Goal: Information Seeking & Learning: Learn about a topic

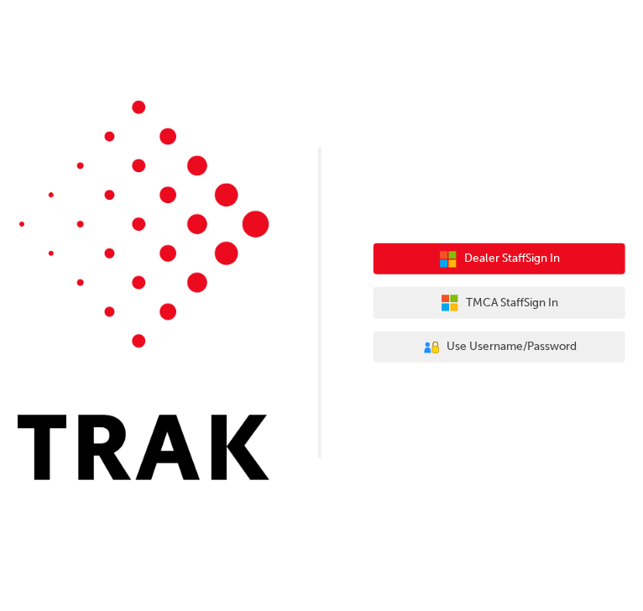
click at [479, 258] on span "Dealer Staff Sign In" at bounding box center [512, 258] width 96 height 19
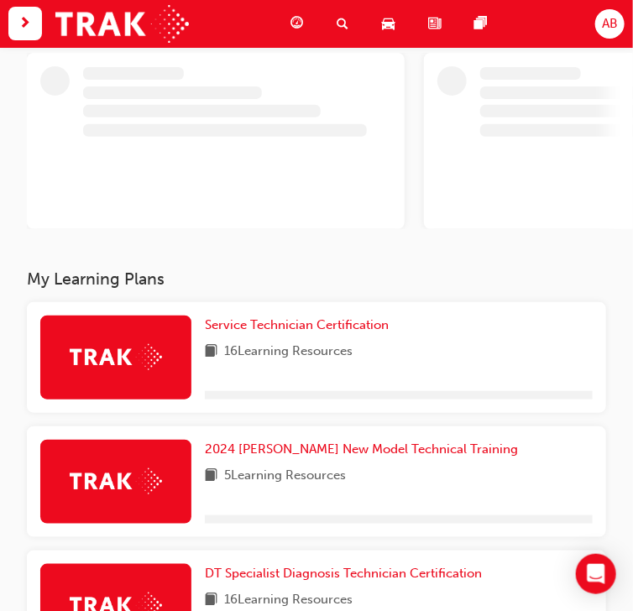
scroll to position [134, 0]
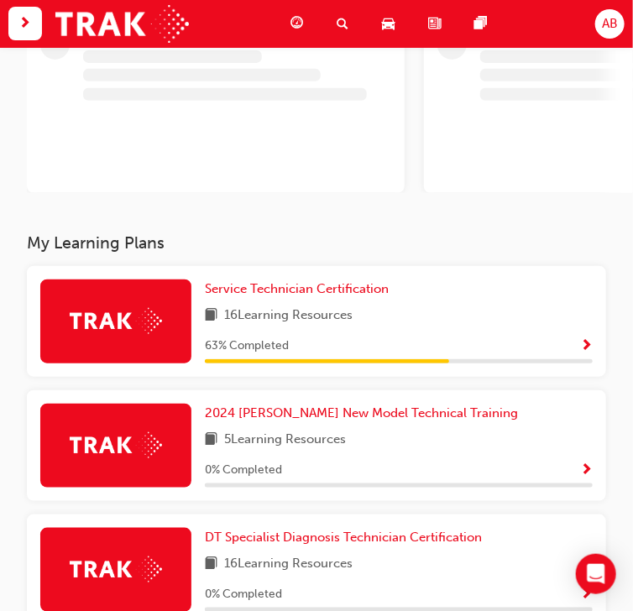
click at [585, 343] on div "Service Technician Certification 16 Learning Resources 63 % Completed" at bounding box center [317, 321] width 580 height 111
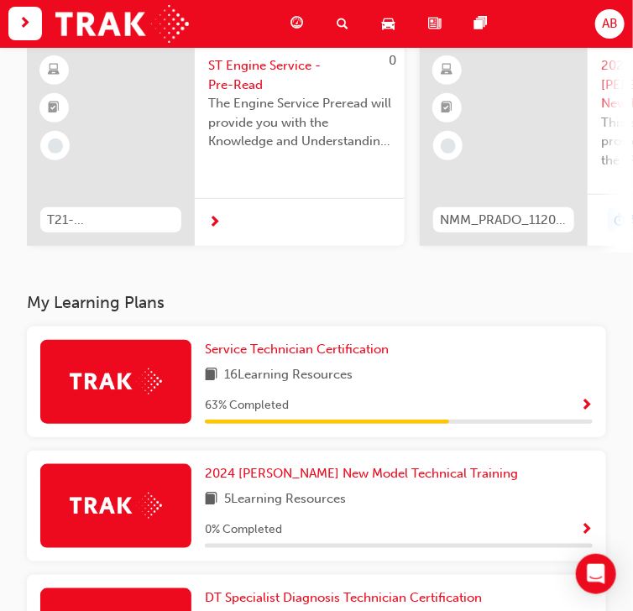
click at [585, 413] on span "Show Progress" at bounding box center [586, 406] width 13 height 15
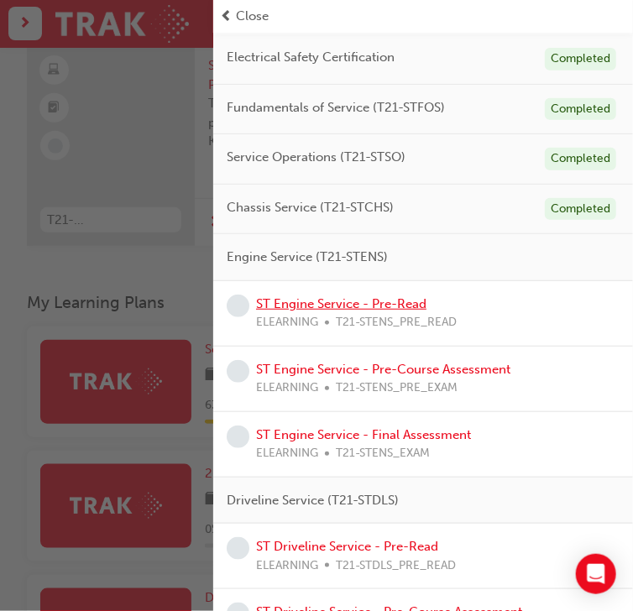
click at [390, 305] on link "ST Engine Service - Pre-Read" at bounding box center [341, 303] width 170 height 15
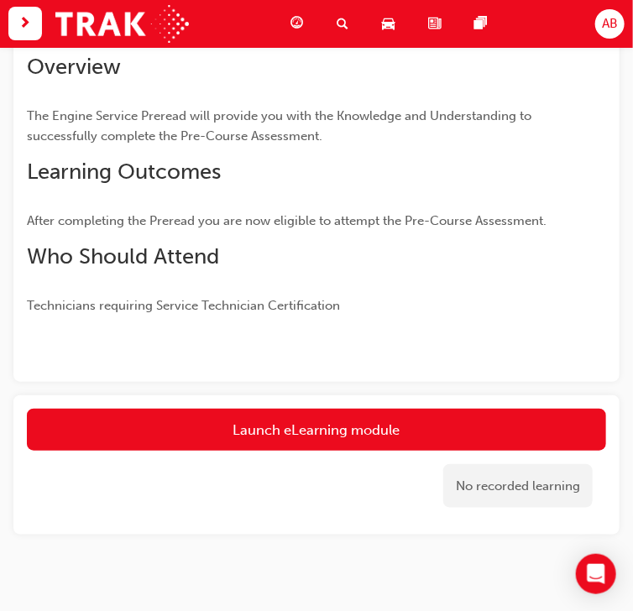
scroll to position [156, 0]
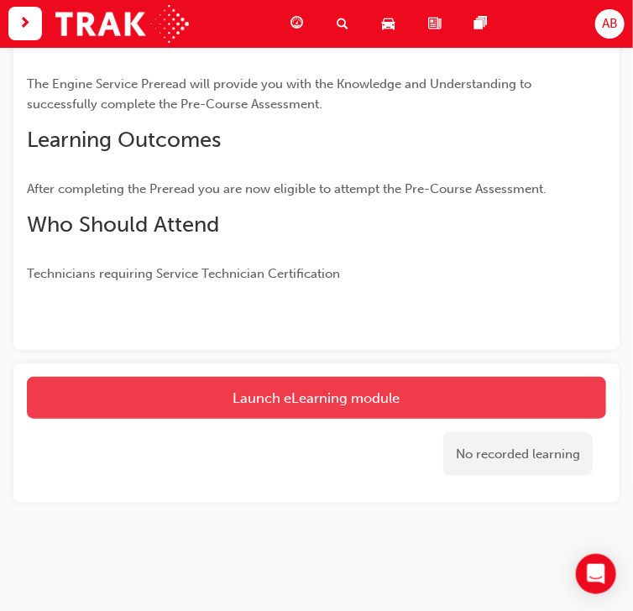
click at [384, 413] on link "Launch eLearning module" at bounding box center [317, 398] width 580 height 42
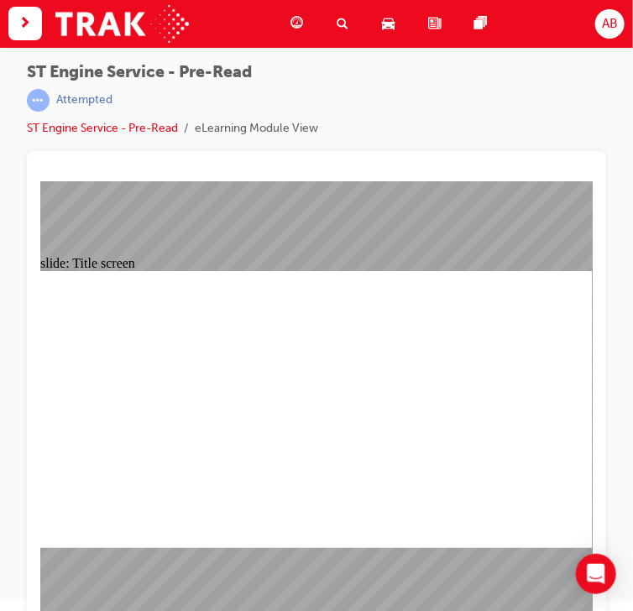
scroll to position [22, 0]
